Goal: Transaction & Acquisition: Purchase product/service

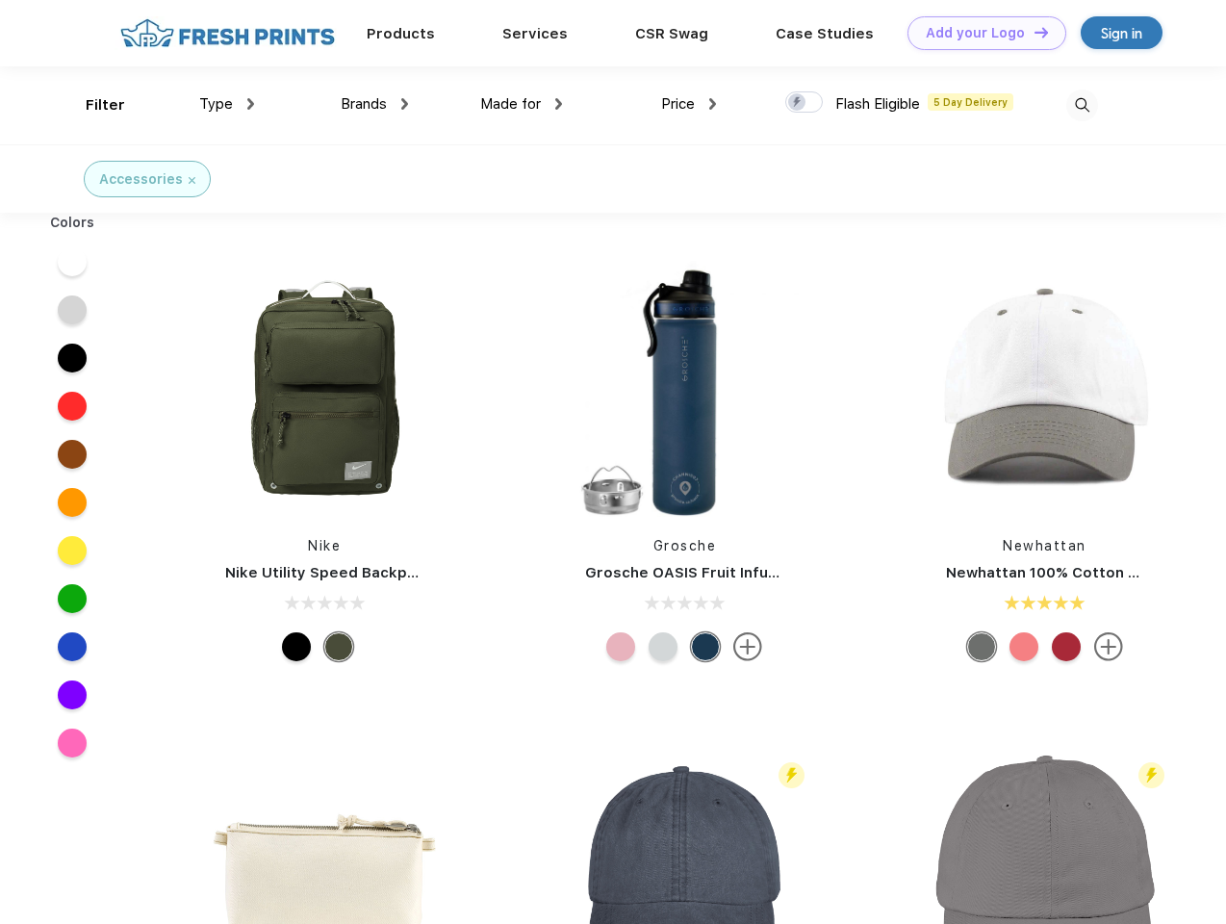
click at [979, 33] on link "Add your Logo Design Tool" at bounding box center [986, 33] width 159 height 34
click at [0, 0] on div "Design Tool" at bounding box center [0, 0] width 0 height 0
click at [1032, 32] on link "Add your Logo Design Tool" at bounding box center [986, 33] width 159 height 34
click at [92, 105] on div "Filter" at bounding box center [105, 105] width 39 height 22
click at [227, 104] on span "Type" at bounding box center [216, 103] width 34 height 17
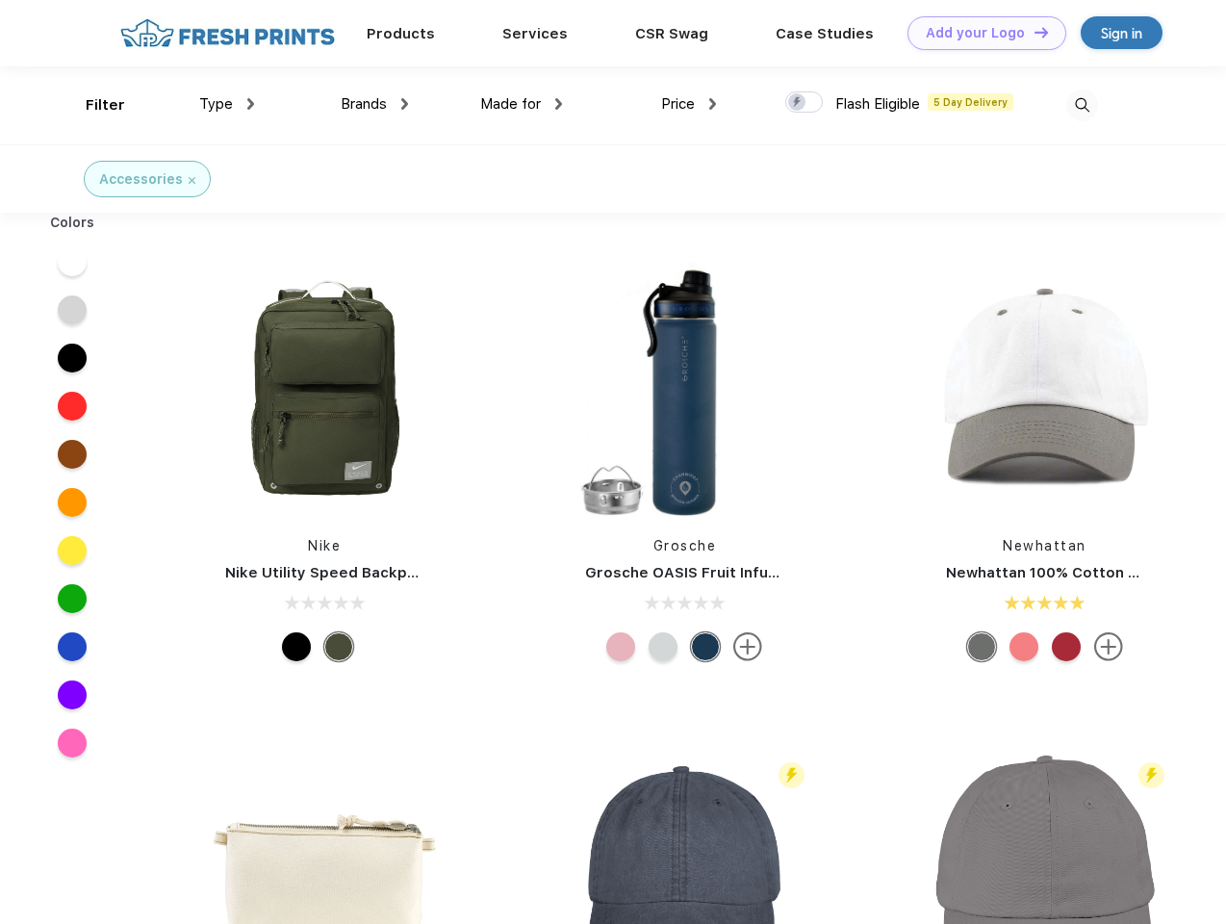
click at [374, 104] on span "Brands" at bounding box center [364, 103] width 46 height 17
click at [521, 104] on span "Made for" at bounding box center [510, 103] width 61 height 17
click at [689, 104] on span "Price" at bounding box center [678, 103] width 34 height 17
click at [804, 103] on div at bounding box center [804, 101] width 38 height 21
click at [798, 103] on input "checkbox" at bounding box center [791, 96] width 13 height 13
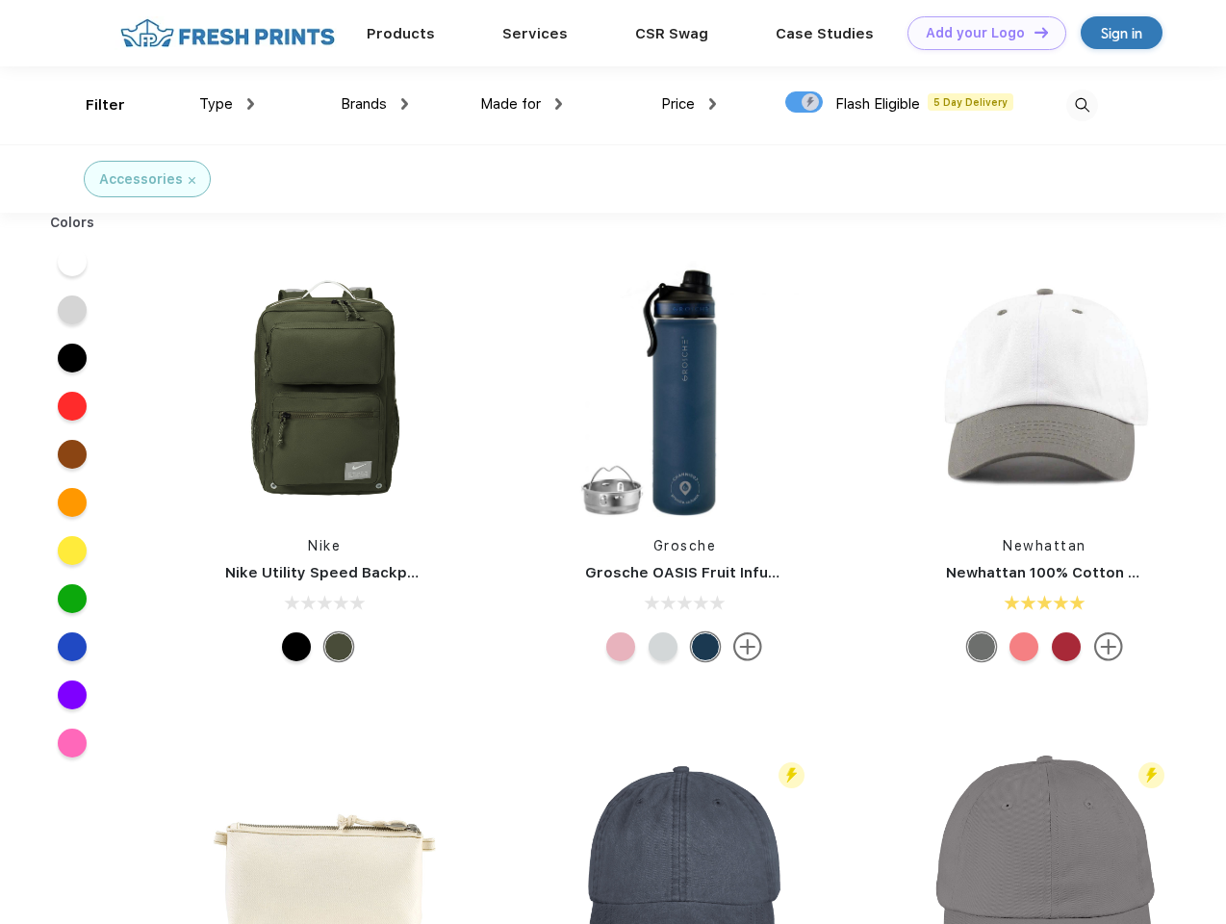
click at [1081, 105] on img at bounding box center [1082, 105] width 32 height 32
